Goal: Task Accomplishment & Management: Complete application form

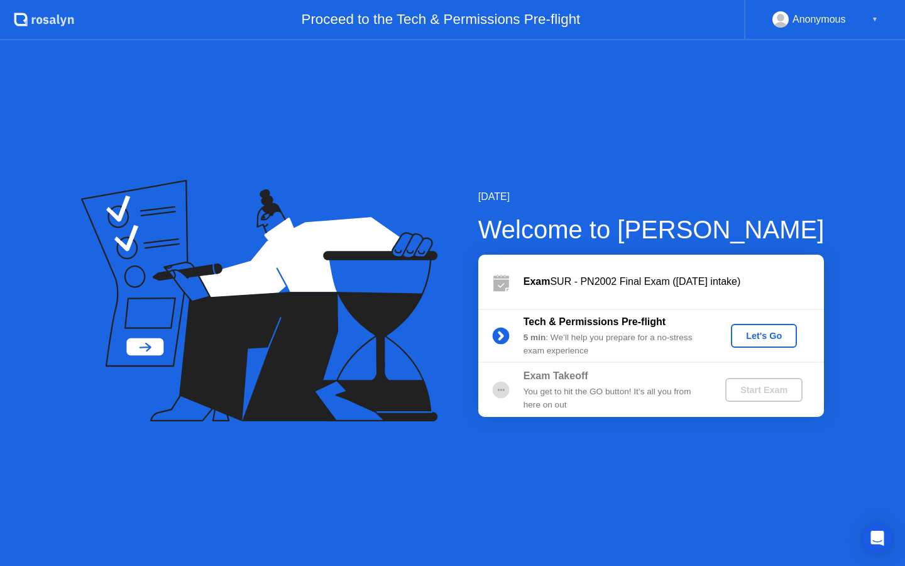
click at [761, 341] on div "Let's Go" at bounding box center [764, 336] width 56 height 10
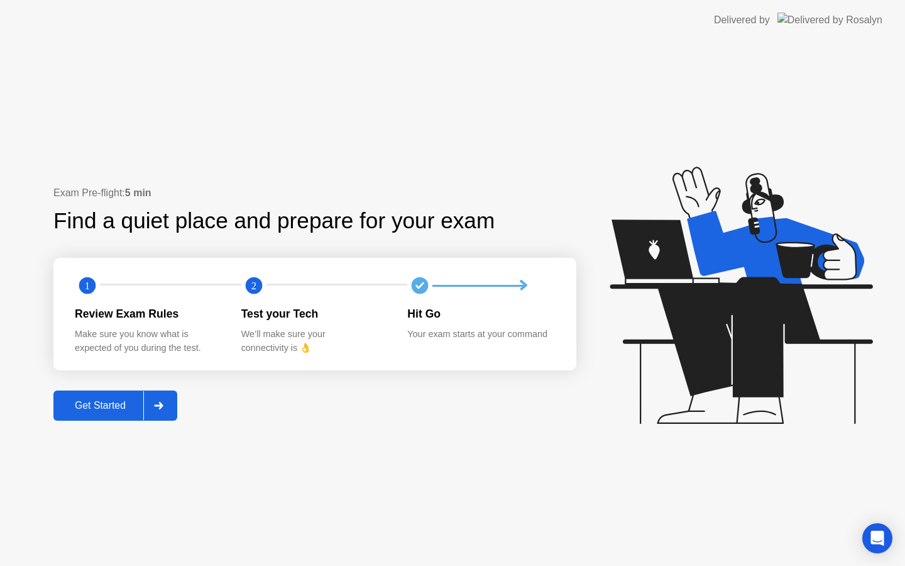
click at [75, 408] on div "Get Started" at bounding box center [100, 405] width 86 height 11
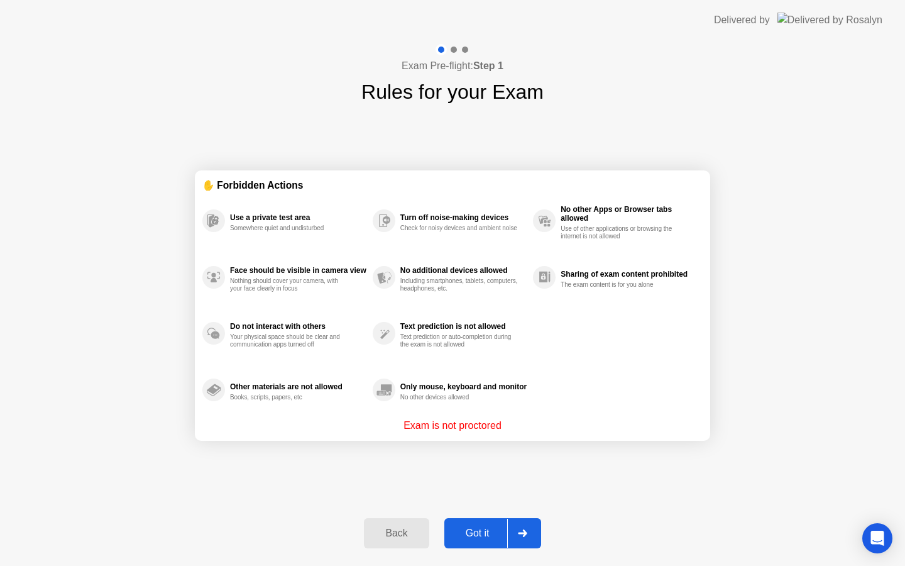
click at [467, 534] on div "Got it" at bounding box center [477, 532] width 59 height 11
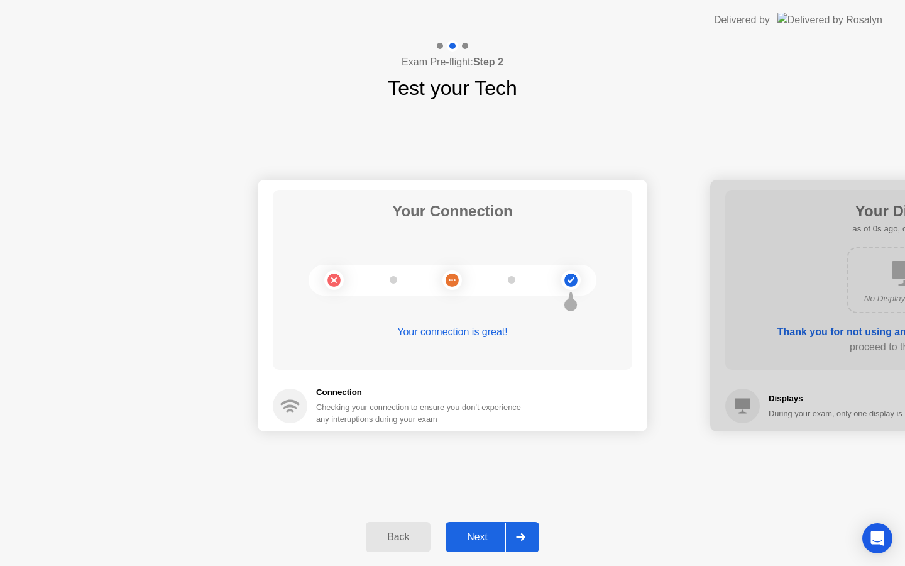
click at [467, 534] on div "Next" at bounding box center [477, 536] width 56 height 11
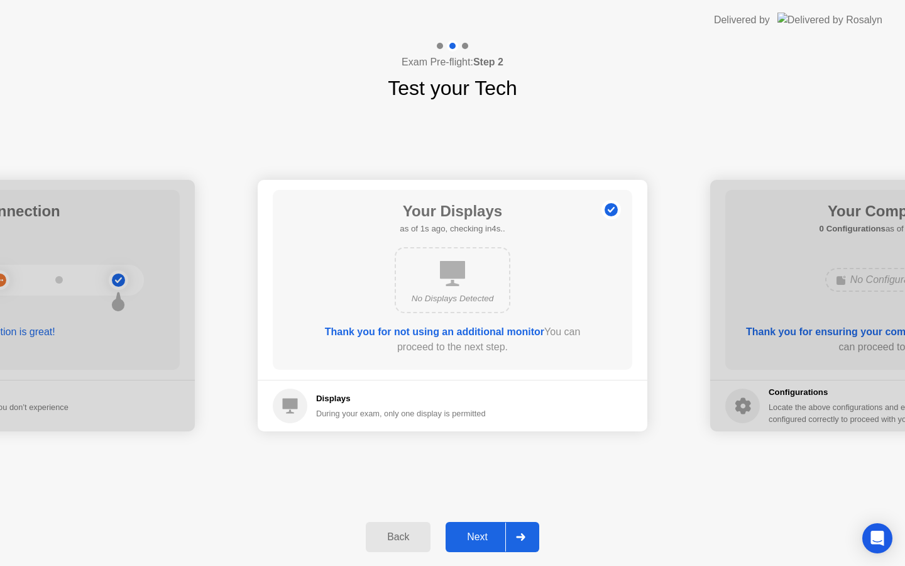
click at [467, 534] on div "Next" at bounding box center [477, 536] width 56 height 11
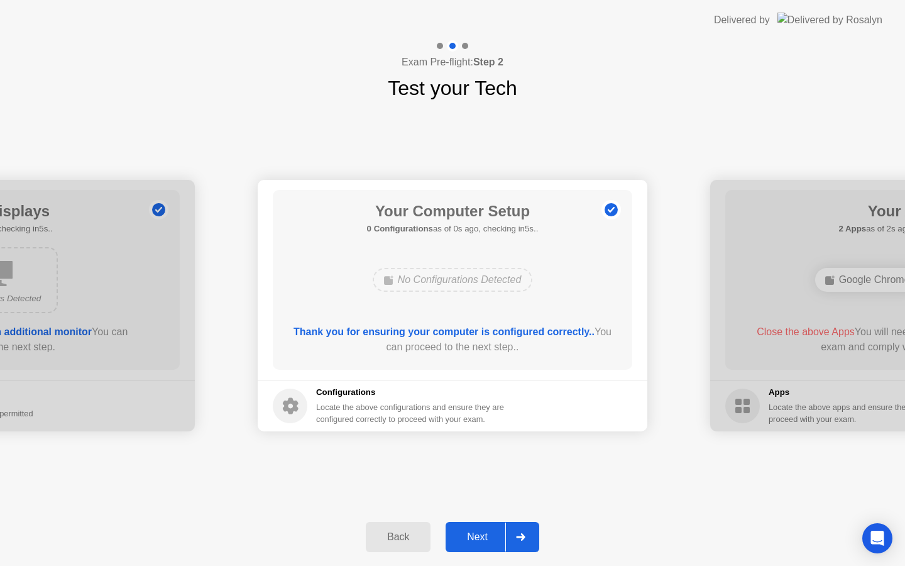
click at [467, 534] on div "Next" at bounding box center [477, 536] width 56 height 11
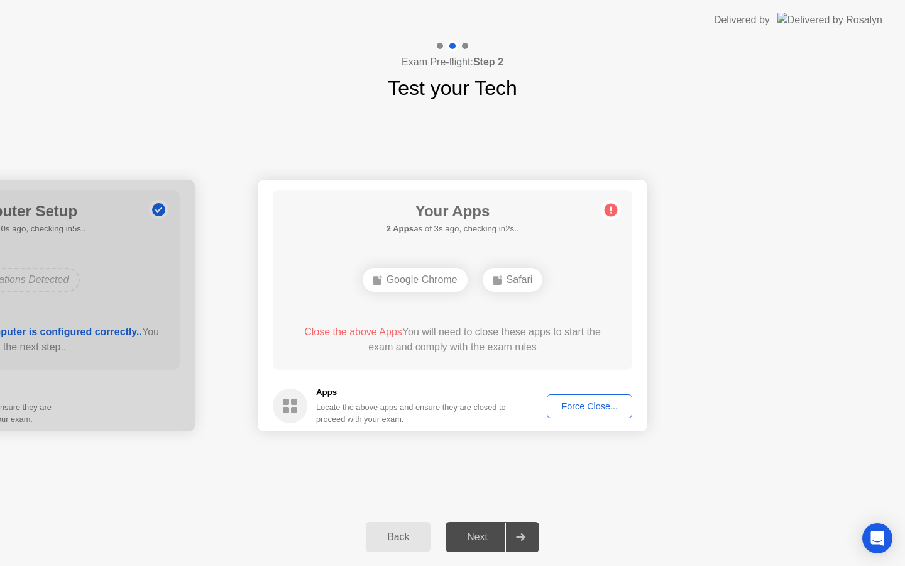
click at [622, 414] on button "Force Close..." at bounding box center [589, 406] width 85 height 24
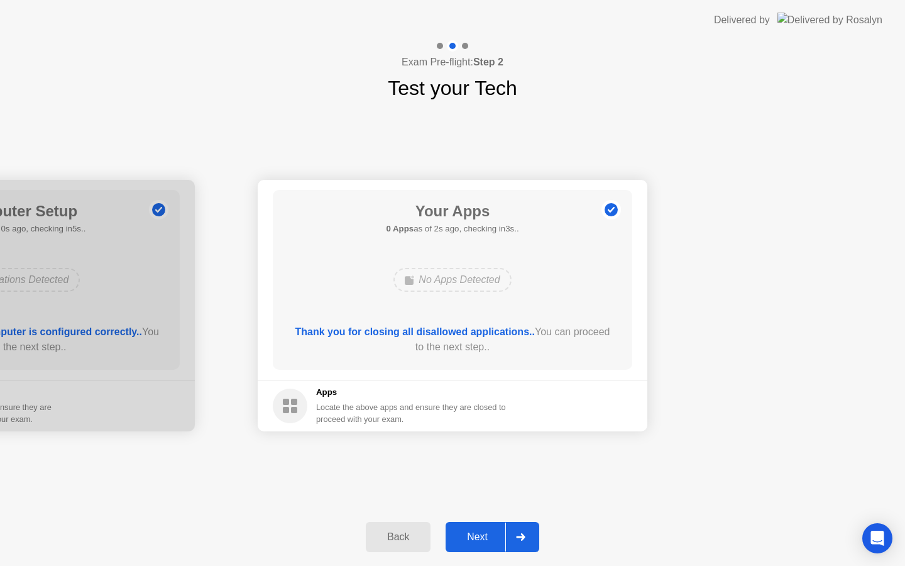
click at [481, 539] on div "Next" at bounding box center [477, 536] width 56 height 11
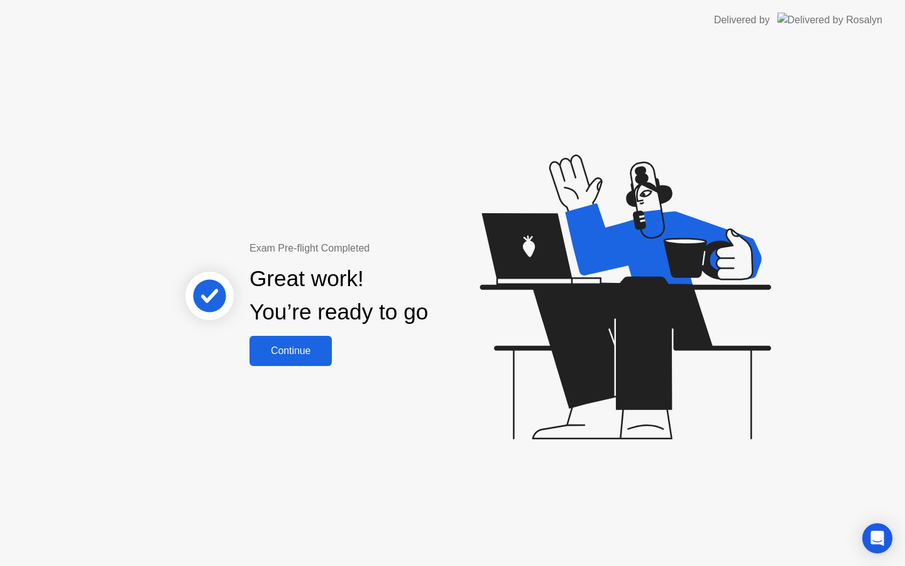
click at [307, 345] on div "Continue" at bounding box center [290, 350] width 75 height 11
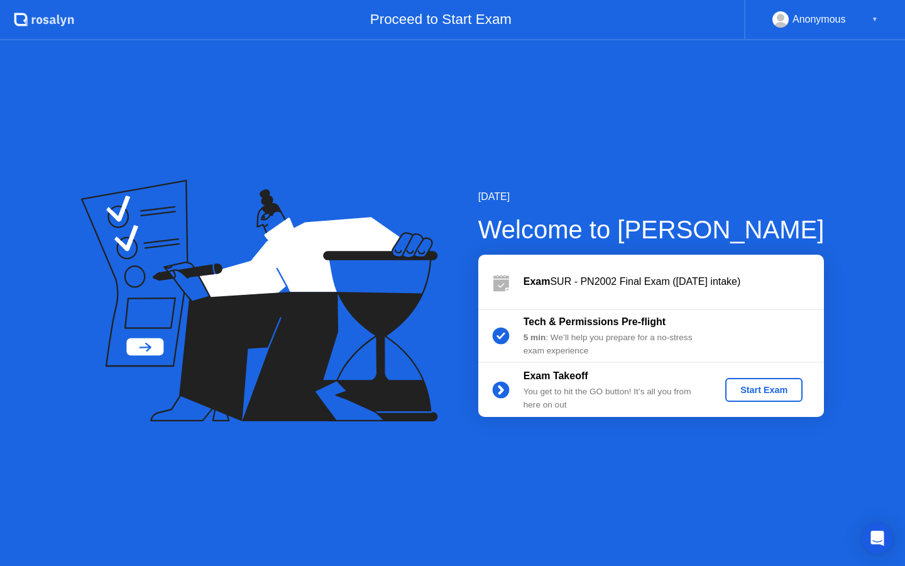
click at [747, 391] on div "Start Exam" at bounding box center [763, 390] width 67 height 10
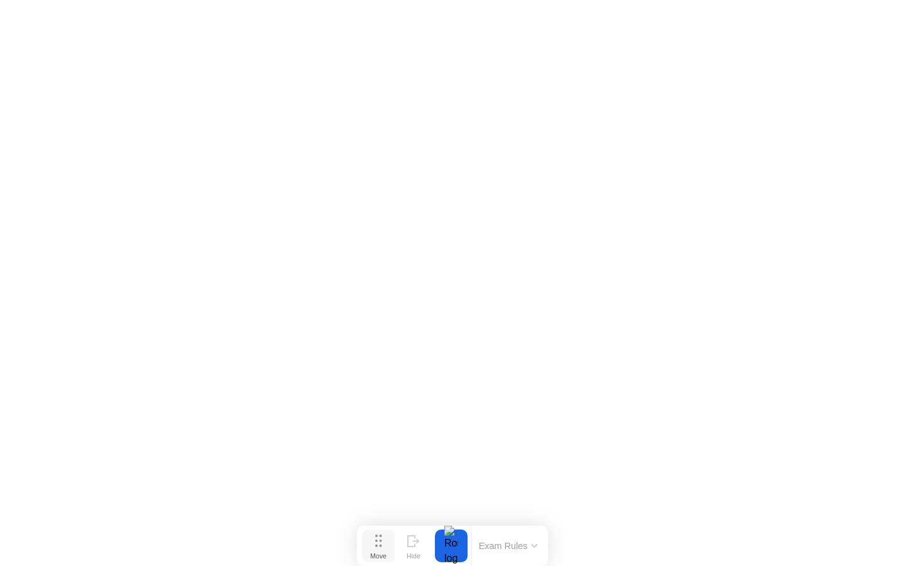
click at [390, 547] on button "Move" at bounding box center [378, 545] width 33 height 33
click iframe
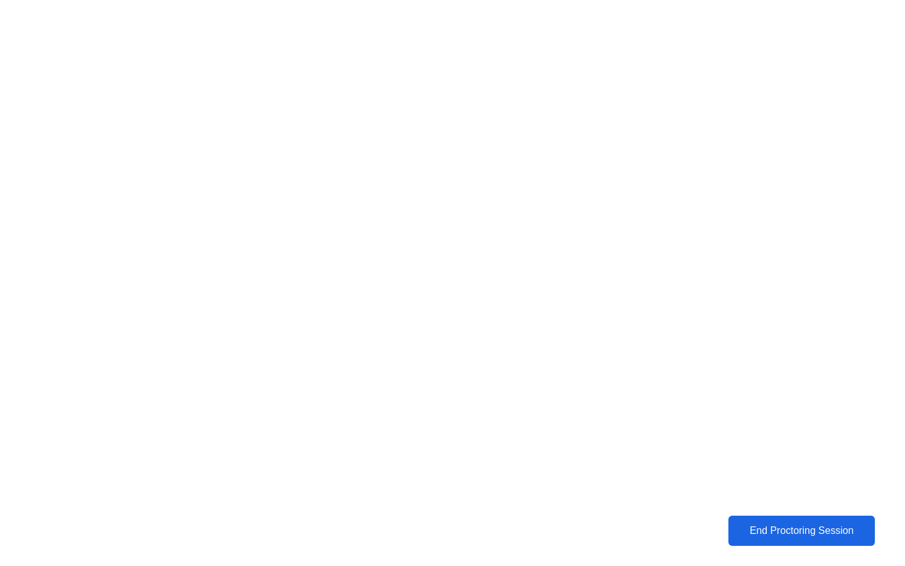
click at [749, 525] on div "End Proctoring Session" at bounding box center [801, 530] width 139 height 11
